Goal: Task Accomplishment & Management: Manage account settings

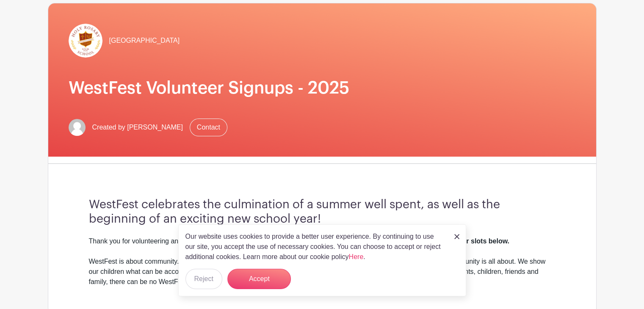
scroll to position [127, 0]
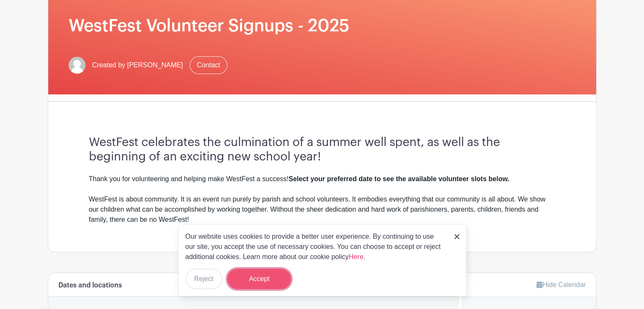
click at [278, 286] on button "Accept" at bounding box center [259, 279] width 64 height 20
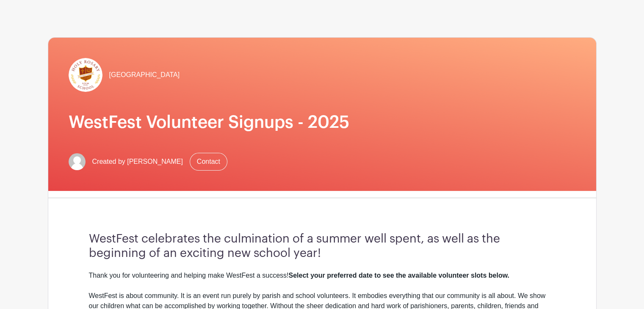
scroll to position [0, 0]
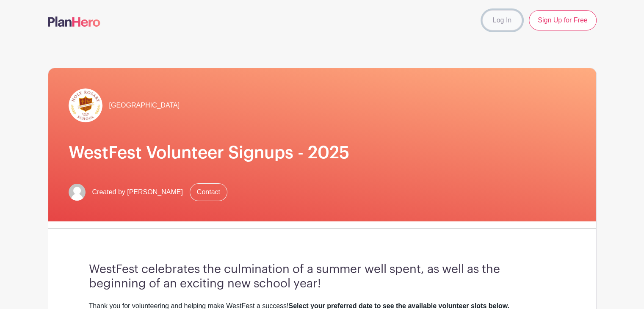
click at [489, 18] on link "Log In" at bounding box center [502, 20] width 40 height 20
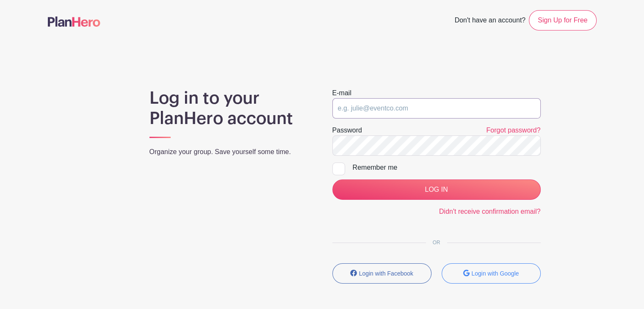
click at [371, 113] on input "email" at bounding box center [436, 108] width 208 height 20
type input "[EMAIL_ADDRESS][DOMAIN_NAME]"
click at [382, 202] on form "E-mail emfavell@gmail.com Password Forgot password? Remember me LOG IN Didn't r…" at bounding box center [436, 152] width 208 height 129
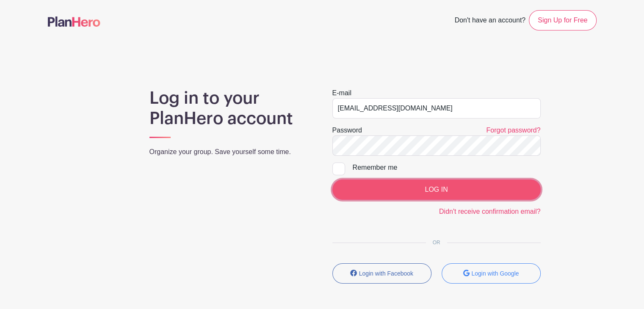
click at [380, 194] on input "LOG IN" at bounding box center [436, 190] width 208 height 20
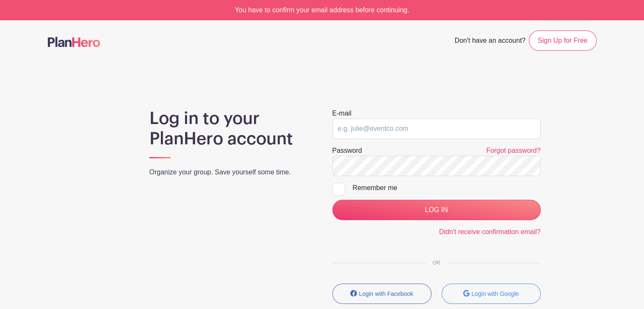
click at [373, 11] on div "You have to confirm your email address before continuing." at bounding box center [322, 10] width 644 height 20
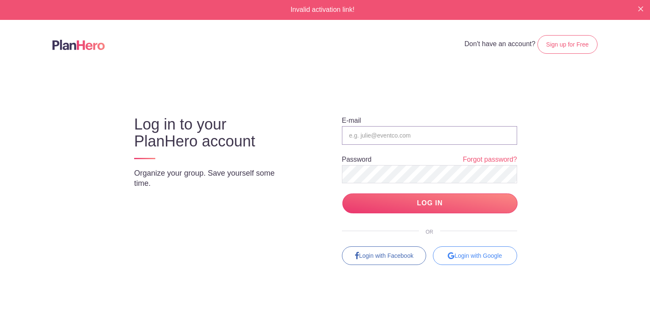
click at [361, 141] on input "email" at bounding box center [429, 135] width 175 height 19
type input "[EMAIL_ADDRESS][DOMAIN_NAME]"
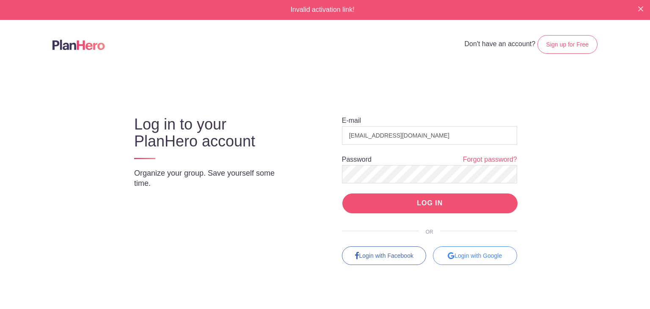
click at [404, 198] on input "LOG IN" at bounding box center [430, 204] width 175 height 20
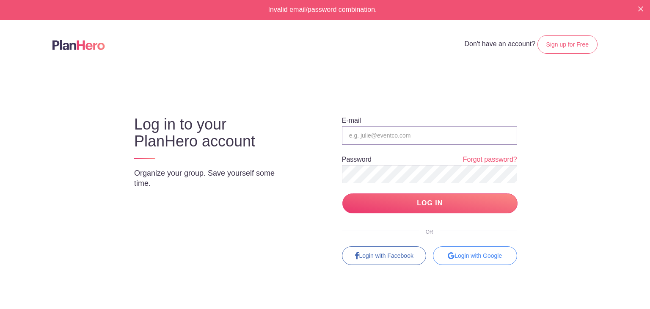
click at [355, 134] on input "email" at bounding box center [429, 135] width 175 height 19
type input "[EMAIL_ADDRESS][DOMAIN_NAME]"
click at [388, 214] on div "E-mail emfavell@gmail.com Password Forgot password? LOG IN OR Login with Facebo…" at bounding box center [422, 183] width 224 height 164
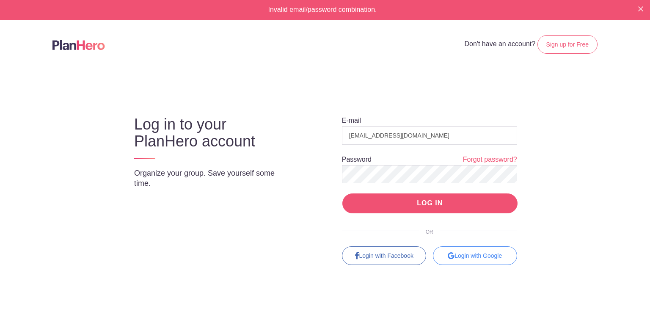
click at [392, 205] on input "LOG IN" at bounding box center [430, 204] width 175 height 20
click at [395, 198] on input "LOG IN" at bounding box center [430, 204] width 175 height 20
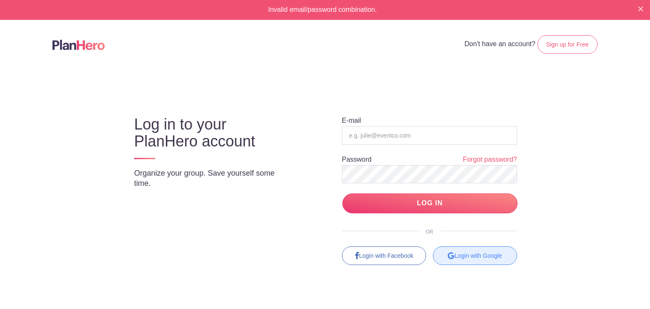
click at [465, 252] on div "Login with Google" at bounding box center [475, 255] width 84 height 19
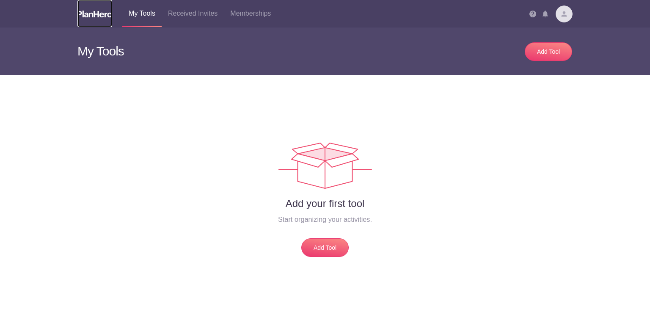
click at [90, 17] on img at bounding box center [94, 14] width 35 height 7
click at [556, 13] on img at bounding box center [564, 14] width 17 height 17
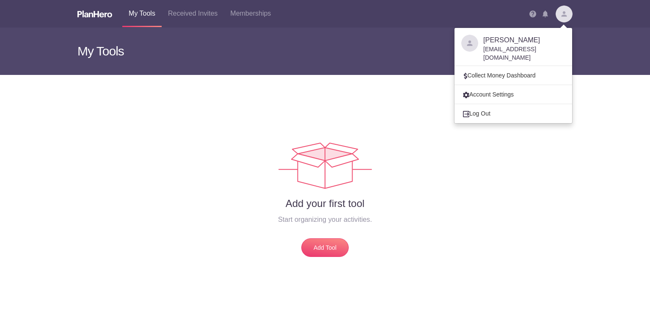
click at [543, 14] on img at bounding box center [546, 14] width 6 height 7
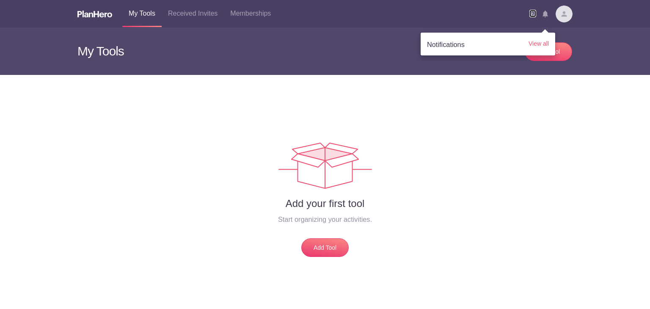
click at [531, 16] on img at bounding box center [533, 14] width 7 height 7
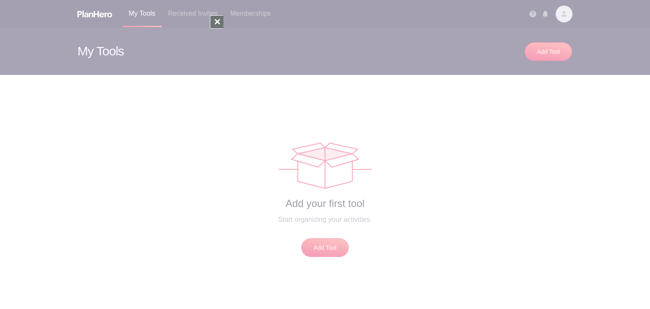
click at [491, 33] on div at bounding box center [325, 154] width 650 height 309
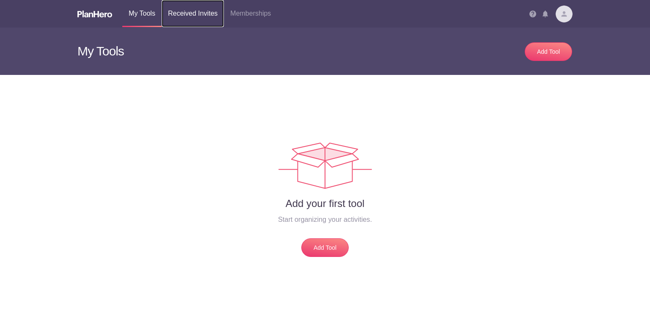
click at [201, 14] on link "Received Invites" at bounding box center [193, 13] width 62 height 27
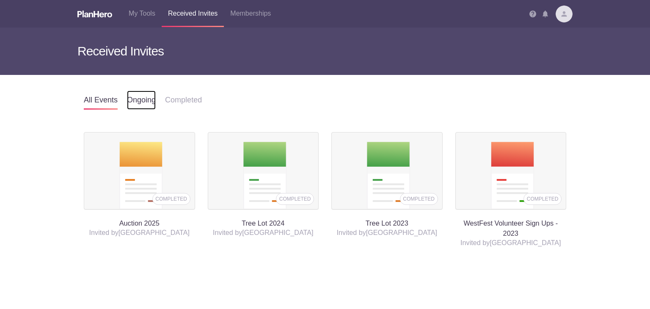
click at [139, 100] on link "Ongoing" at bounding box center [141, 100] width 29 height 19
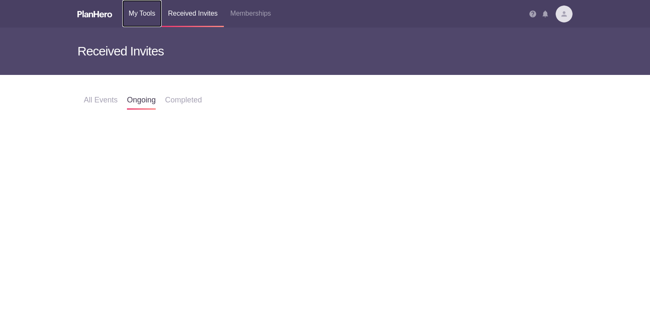
click at [144, 12] on link "My Tools" at bounding box center [141, 13] width 39 height 27
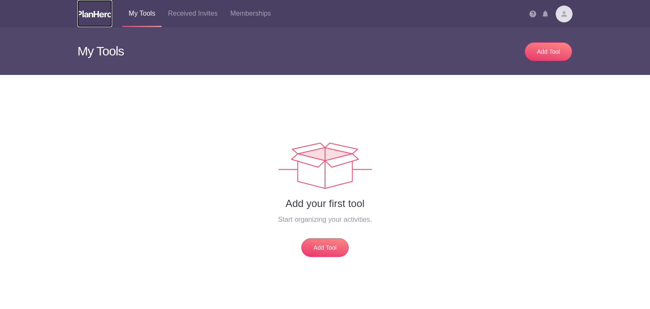
click at [90, 14] on img at bounding box center [94, 14] width 35 height 7
